Goal: Task Accomplishment & Management: Manage account settings

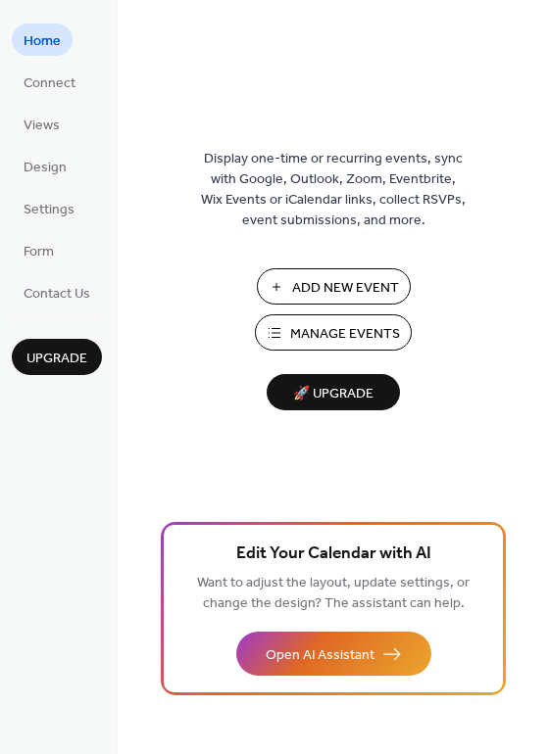
click at [374, 281] on span "Add New Event" at bounding box center [345, 288] width 107 height 21
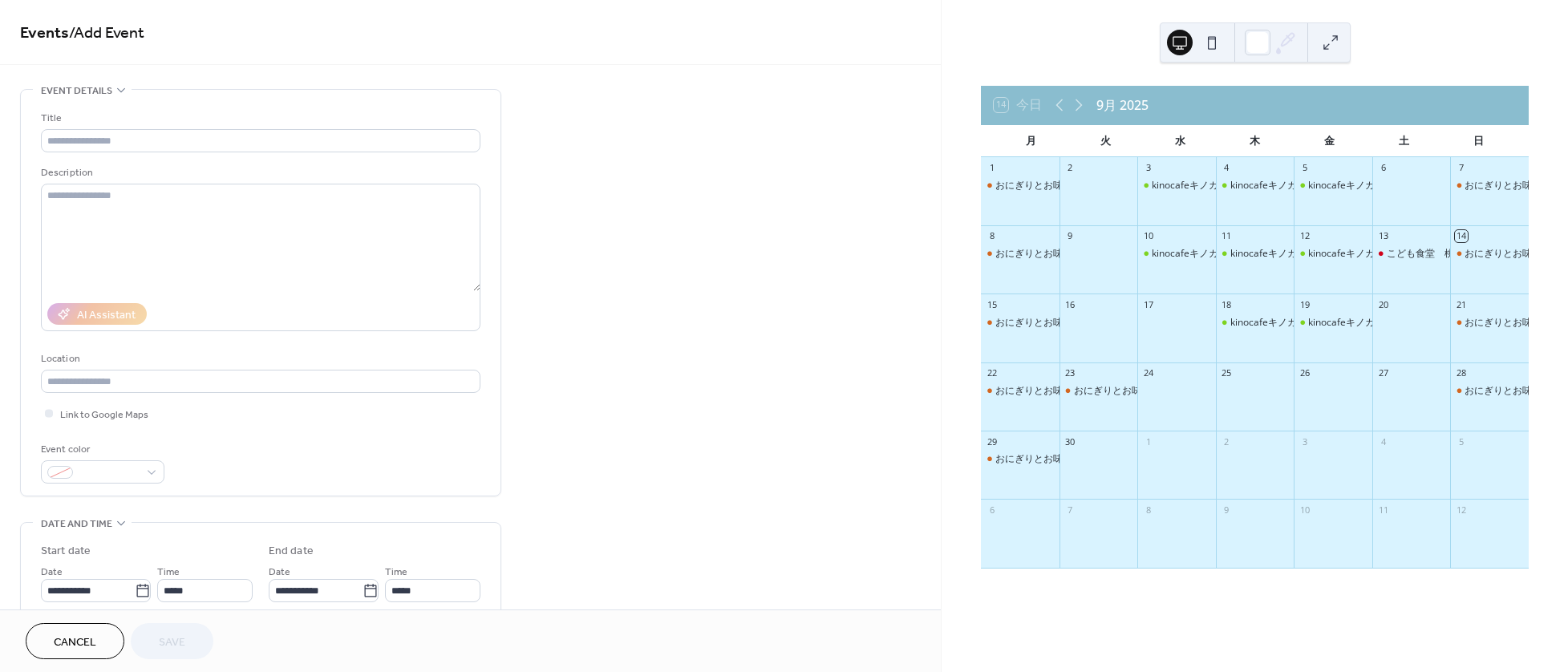
click at [97, 638] on button "Cancel" at bounding box center [75, 641] width 99 height 36
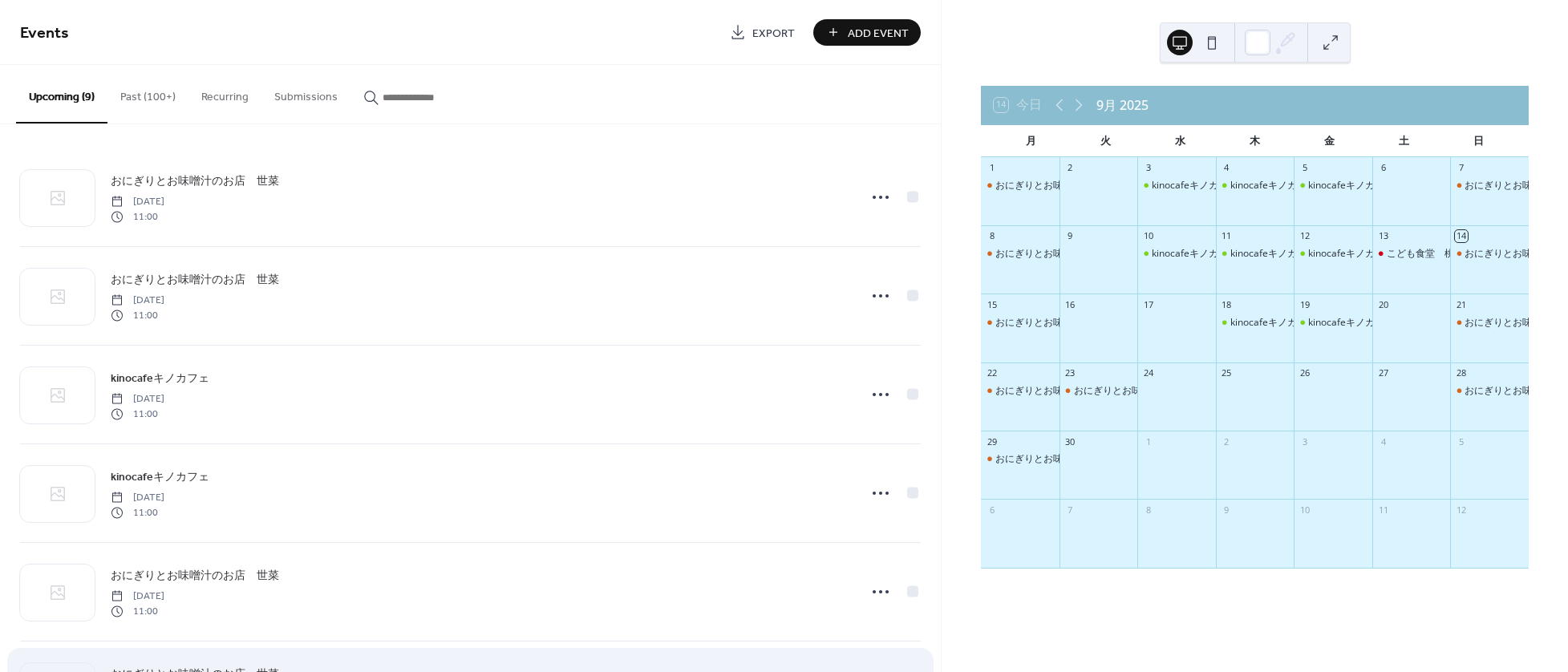
scroll to position [160, 0]
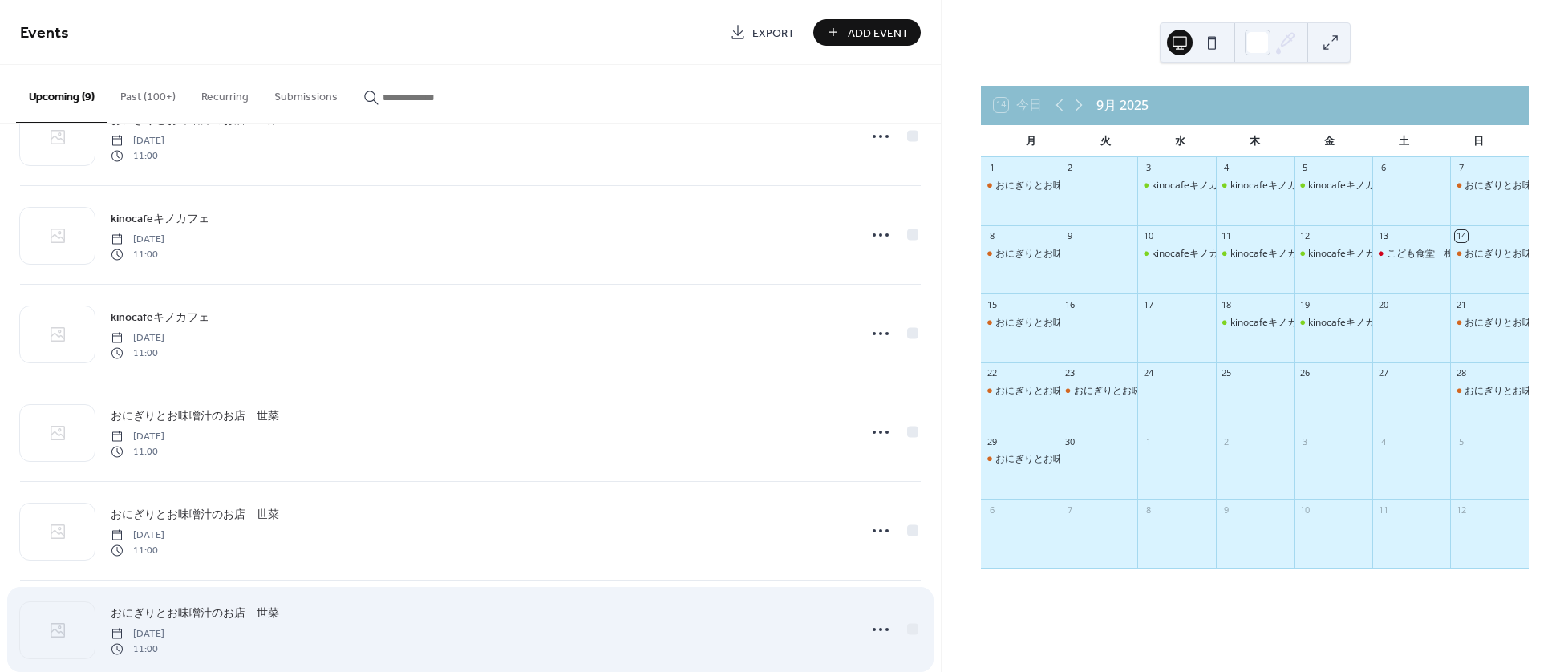
click at [350, 622] on div "おにぎりとお味噌汁のお店　世菜 [DATE] 11:00" at bounding box center [479, 629] width 738 height 52
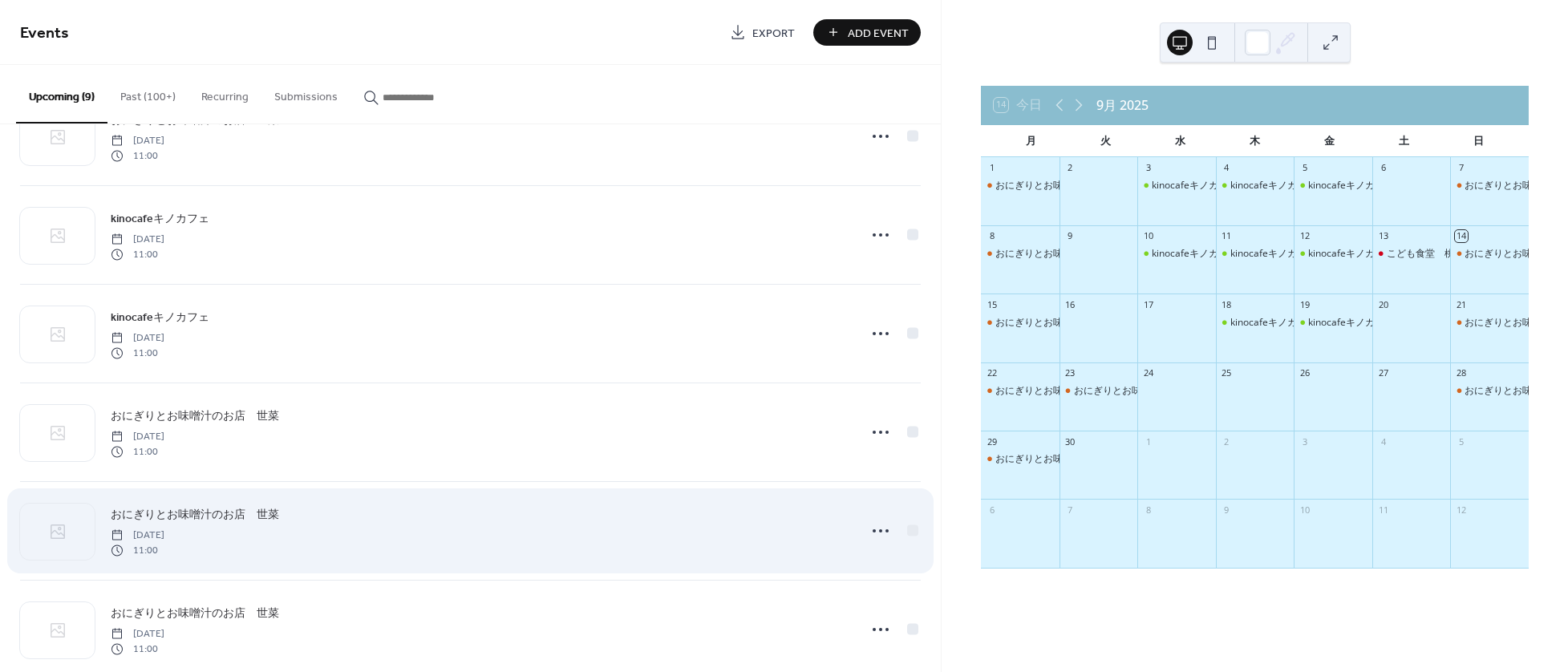
scroll to position [321, 0]
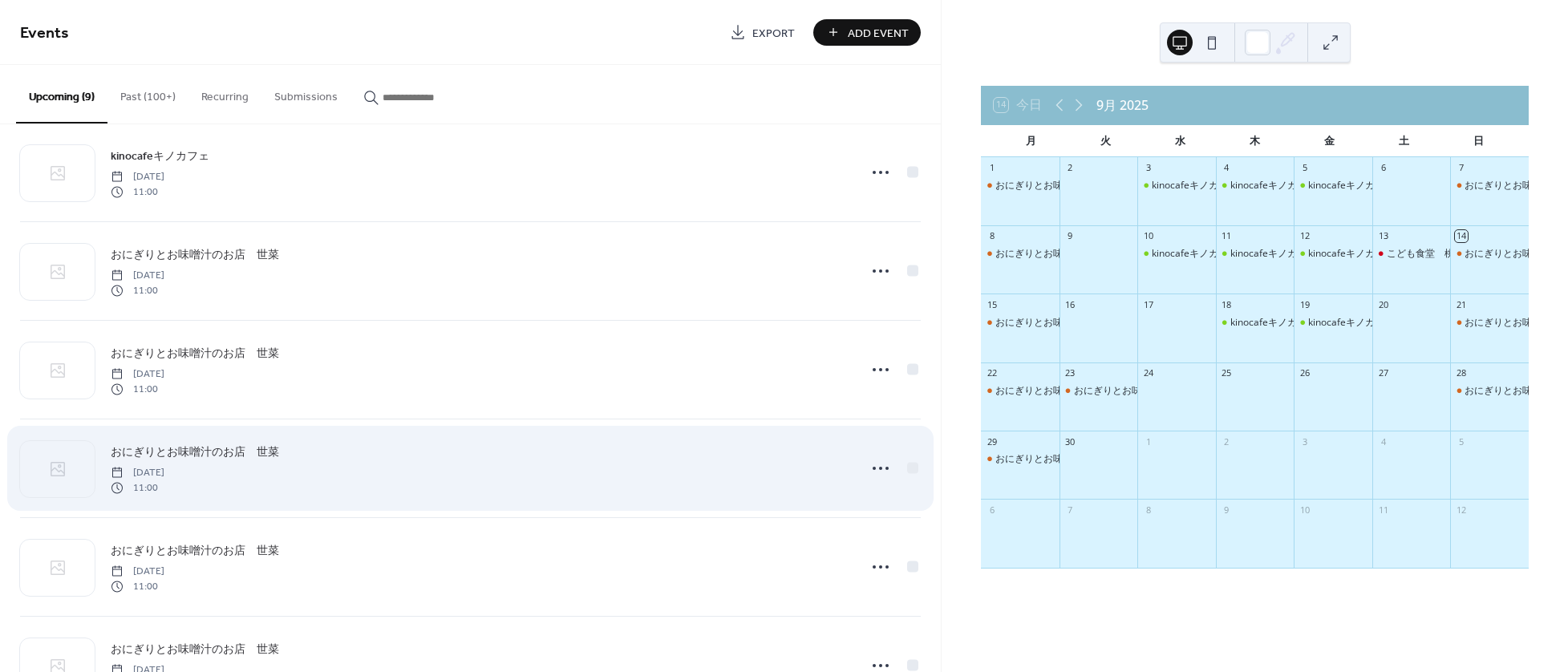
click at [341, 479] on div "おにぎりとお味噌汁のお店　世菜 [DATE] 11:00" at bounding box center [479, 468] width 738 height 52
click at [341, 479] on div "おにぎりとお味噌汁のお店　世菜 Tuesday, September 23, 2025 11:00" at bounding box center [479, 468] width 738 height 52
click at [879, 467] on circle at bounding box center [881, 468] width 3 height 3
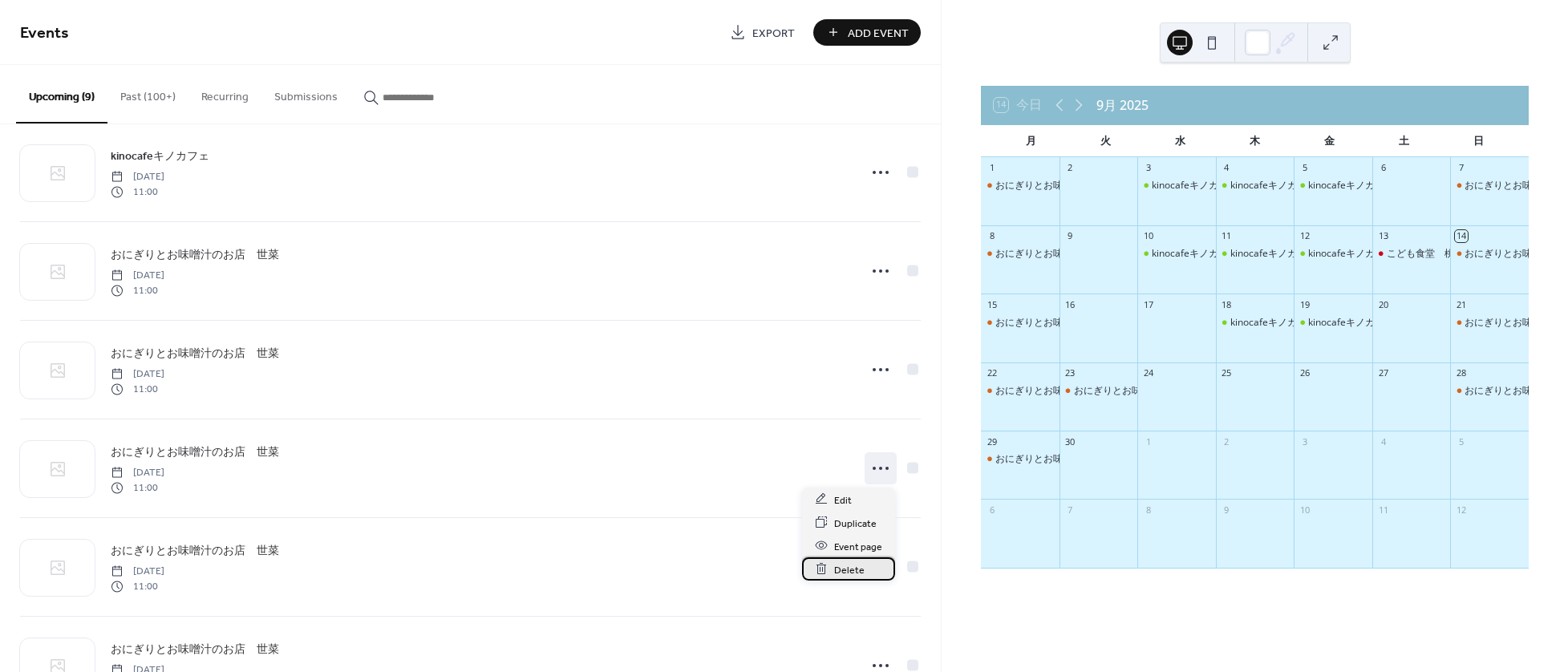
click at [835, 567] on span "Delete" at bounding box center [849, 570] width 30 height 17
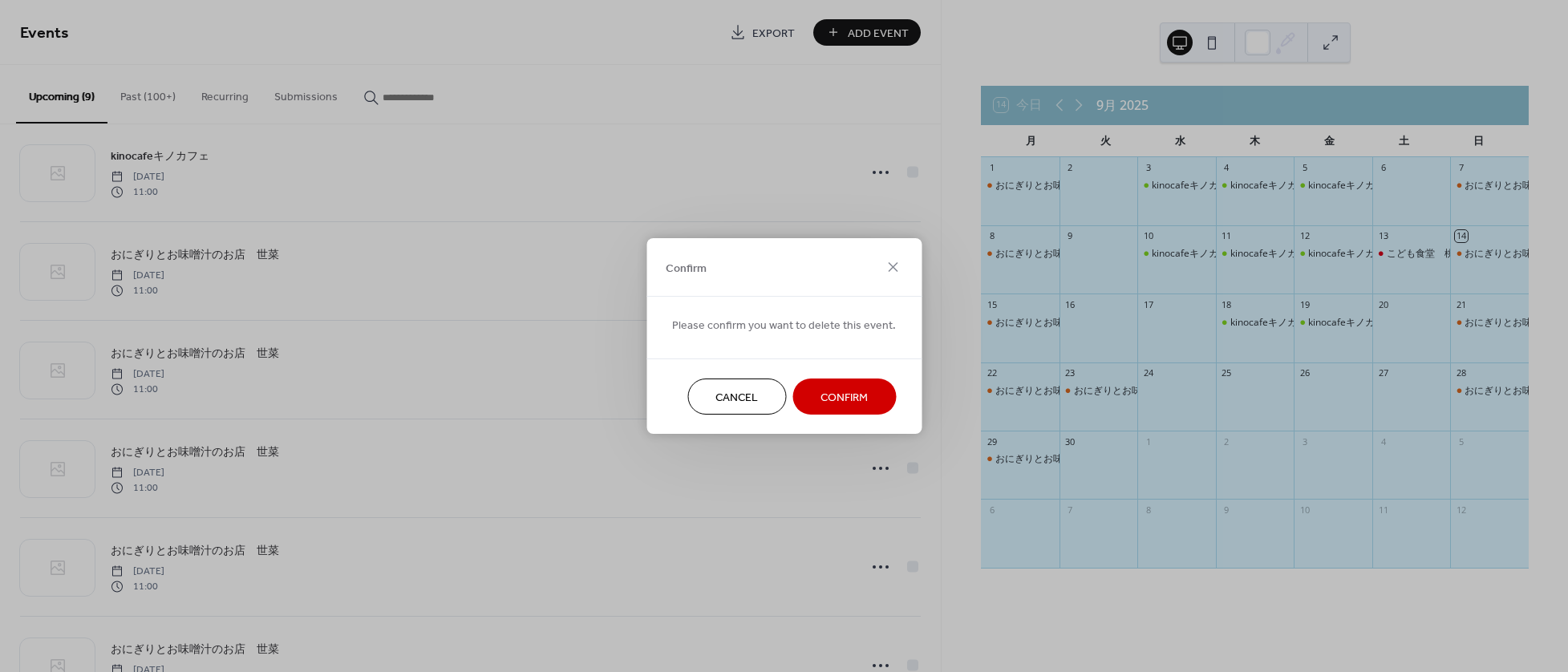
click at [822, 404] on span "Confirm" at bounding box center [844, 398] width 47 height 17
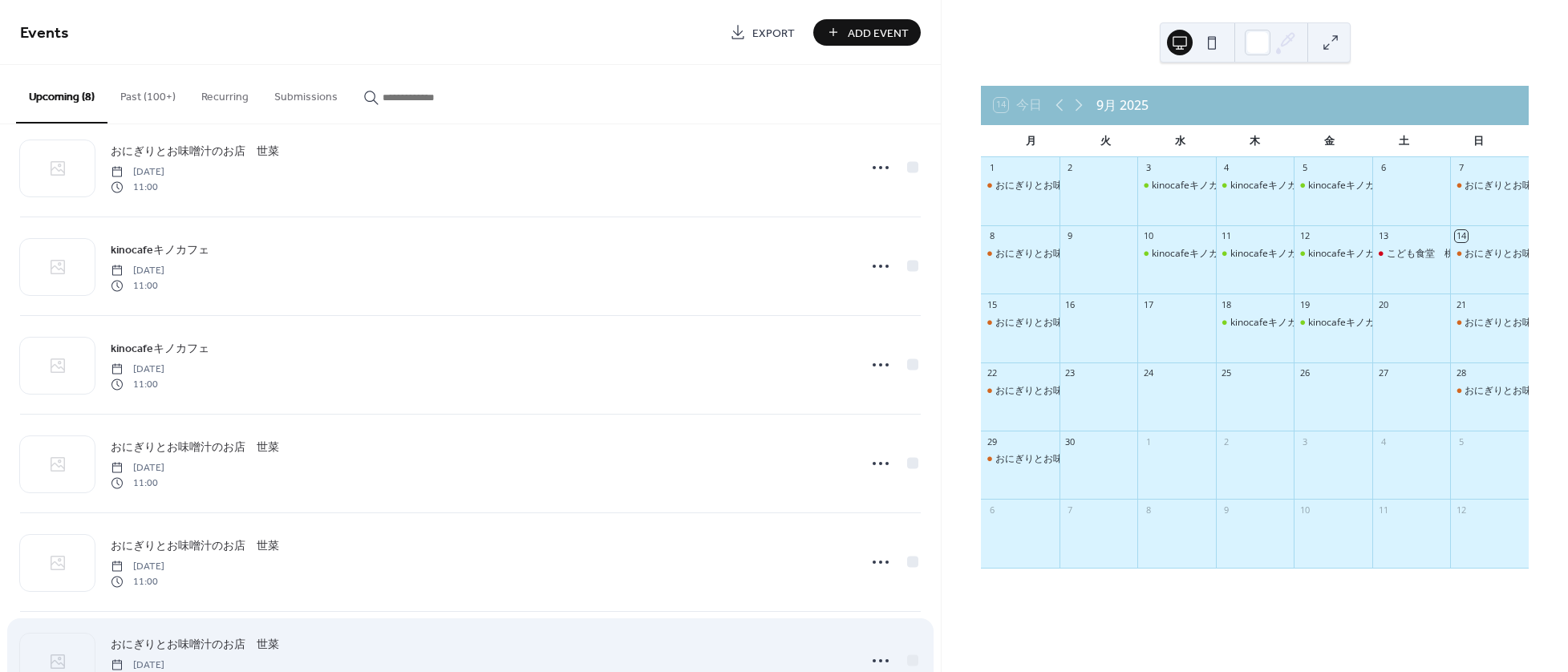
scroll to position [288, 0]
